Goal: Find specific page/section: Find specific page/section

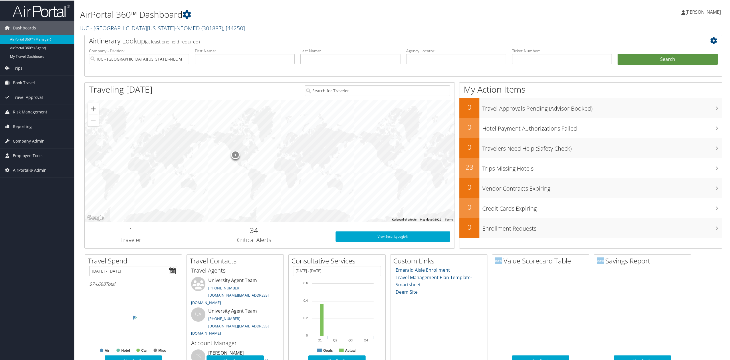
click at [108, 30] on link "IUC - [GEOGRAPHIC_DATA][US_STATE]-NEOMED ( 301887 ) , [ 44250 ]" at bounding box center [162, 28] width 165 height 8
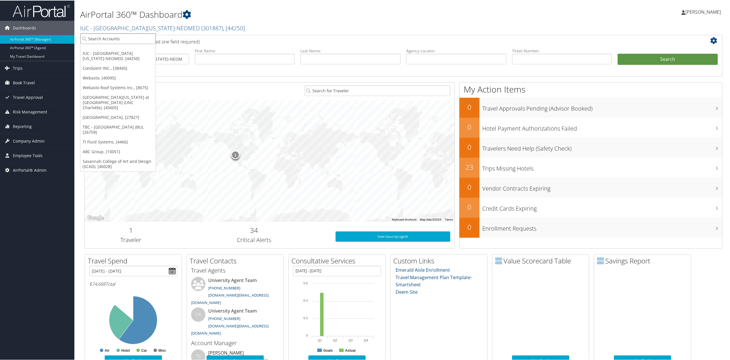
click at [107, 39] on input "search" at bounding box center [117, 38] width 75 height 11
type input "[GEOGRAPHIC_DATA][US_STATE]"
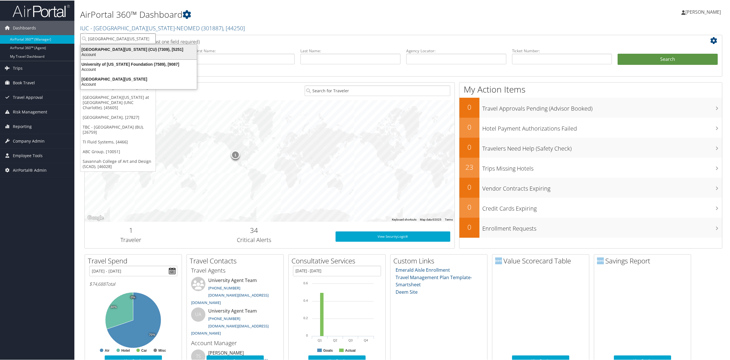
click at [105, 51] on div "[GEOGRAPHIC_DATA][US_STATE] (CU) (7309), [5251]" at bounding box center [138, 48] width 123 height 5
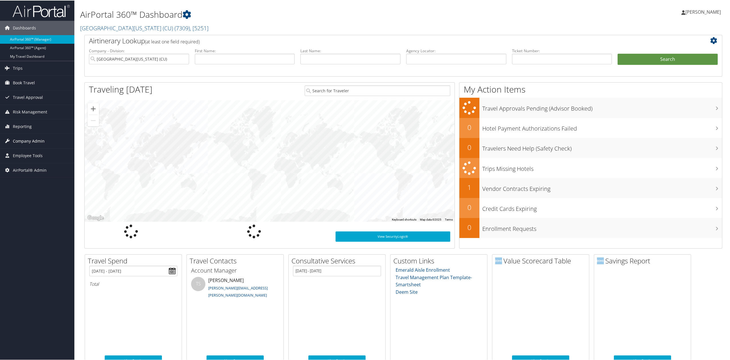
drag, startPoint x: 20, startPoint y: 138, endPoint x: 23, endPoint y: 148, distance: 9.9
click at [20, 138] on span "Company Admin" at bounding box center [29, 141] width 32 height 14
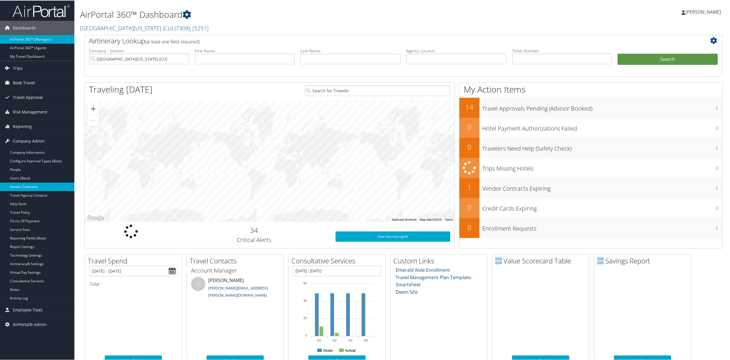
click at [30, 188] on link "Vendor Contracts" at bounding box center [37, 186] width 74 height 9
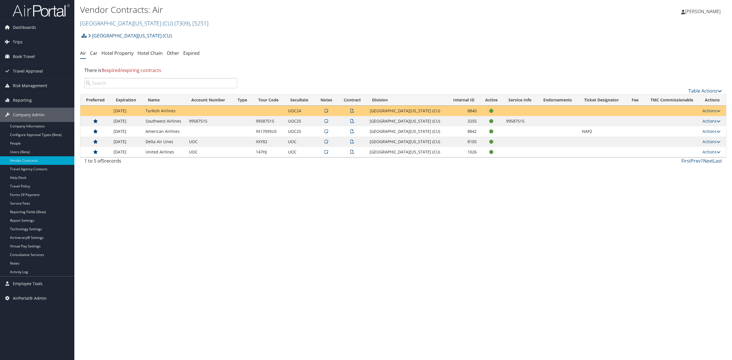
click at [328, 123] on icon at bounding box center [326, 121] width 3 height 4
